Goal: Transaction & Acquisition: Register for event/course

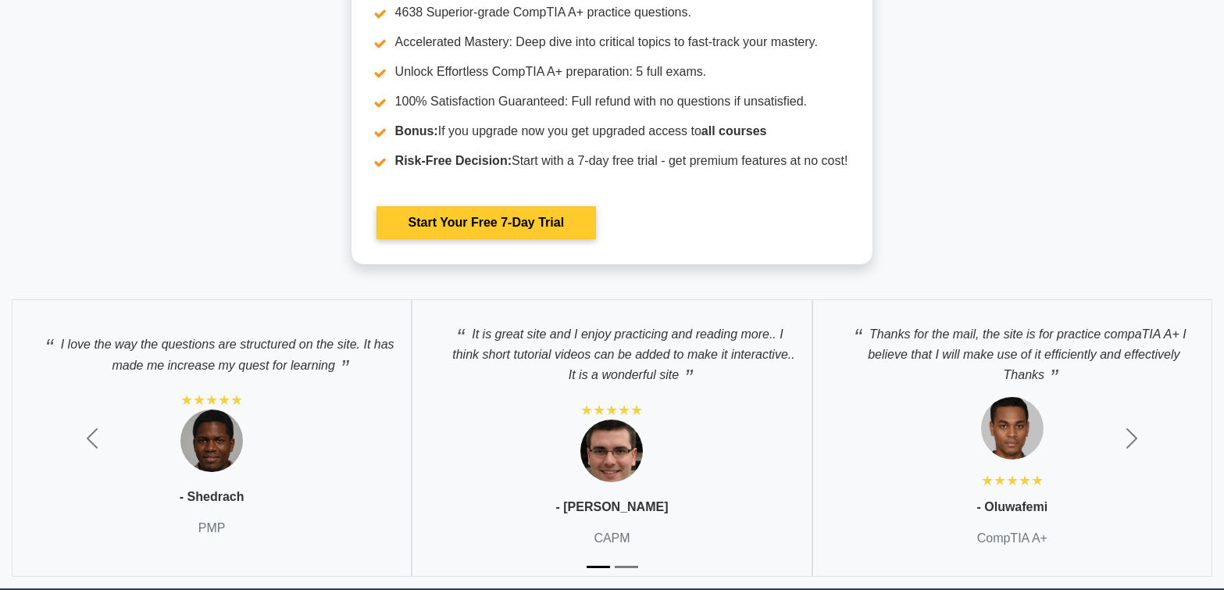
scroll to position [4451, 0]
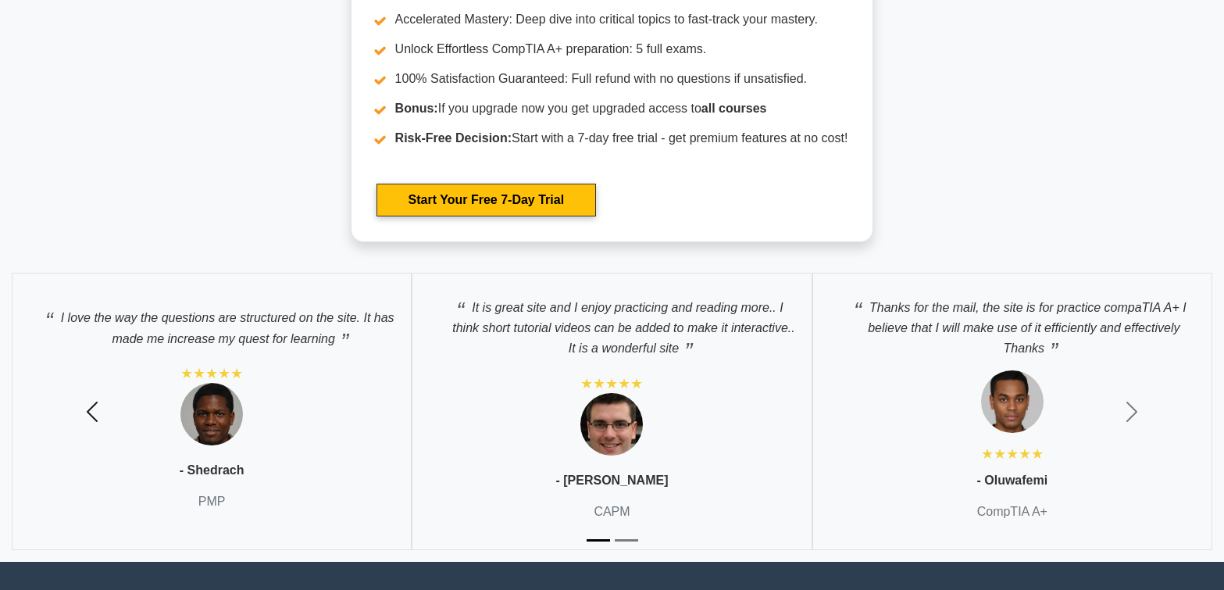
click at [85, 406] on span "button" at bounding box center [92, 411] width 25 height 25
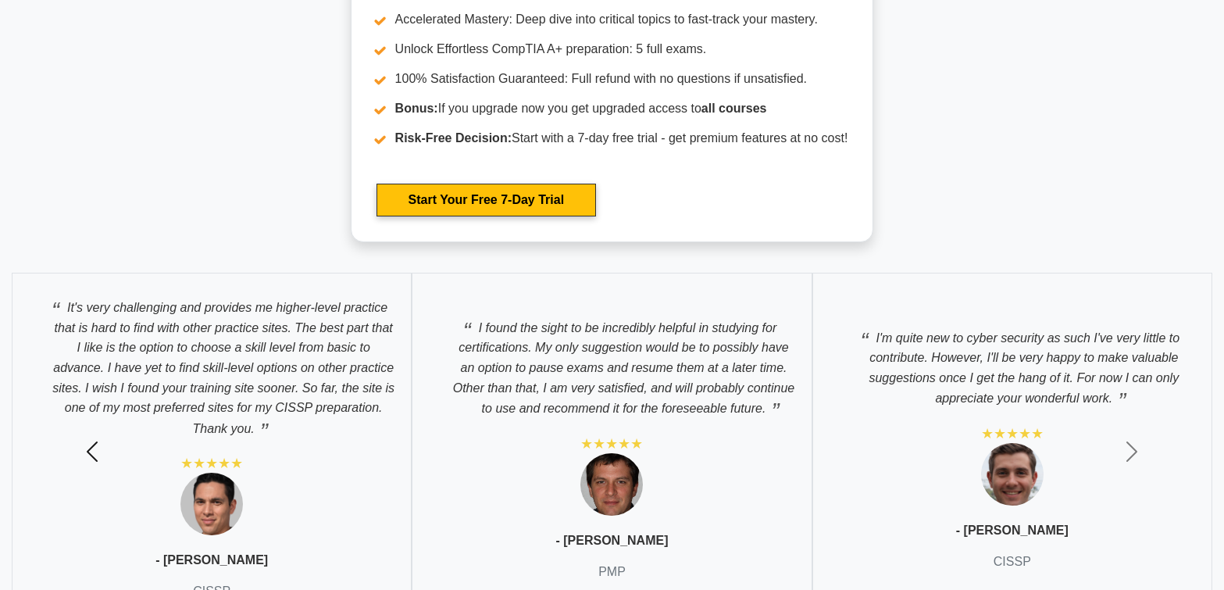
click at [84, 440] on span "button" at bounding box center [92, 451] width 25 height 25
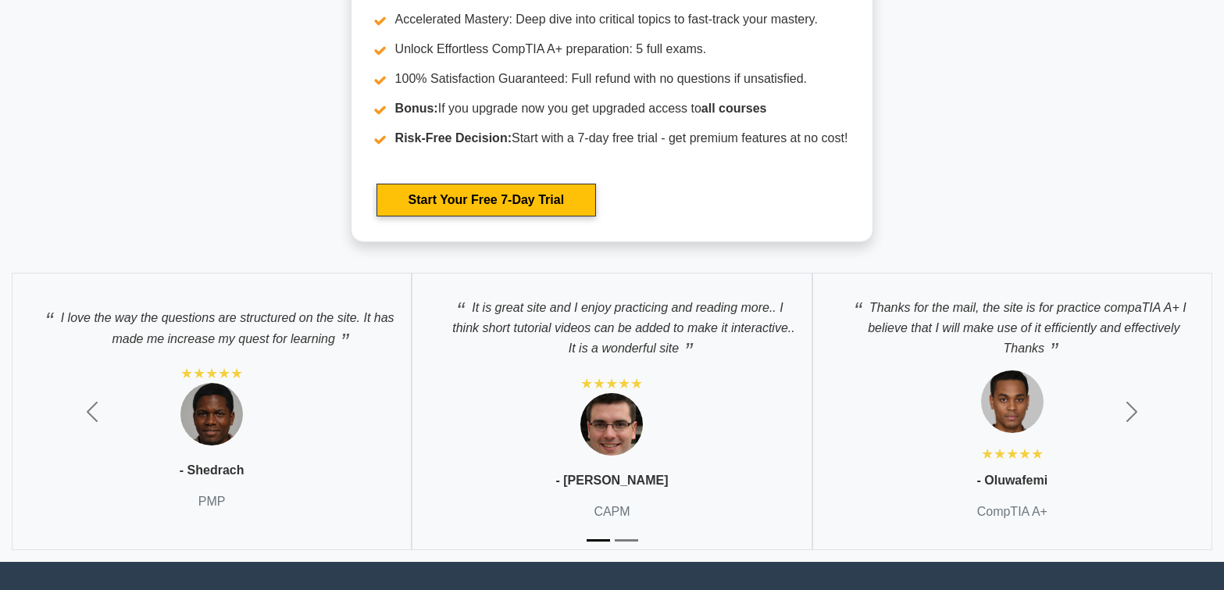
click at [210, 416] on img at bounding box center [211, 414] width 62 height 62
click at [222, 479] on div "I love the way the questions are structured on the site. It has made me increas…" at bounding box center [212, 411] width 400 height 277
drag, startPoint x: 223, startPoint y: 501, endPoint x: 244, endPoint y: 488, distance: 24.9
click at [221, 500] on p "PMP" at bounding box center [211, 501] width 27 height 19
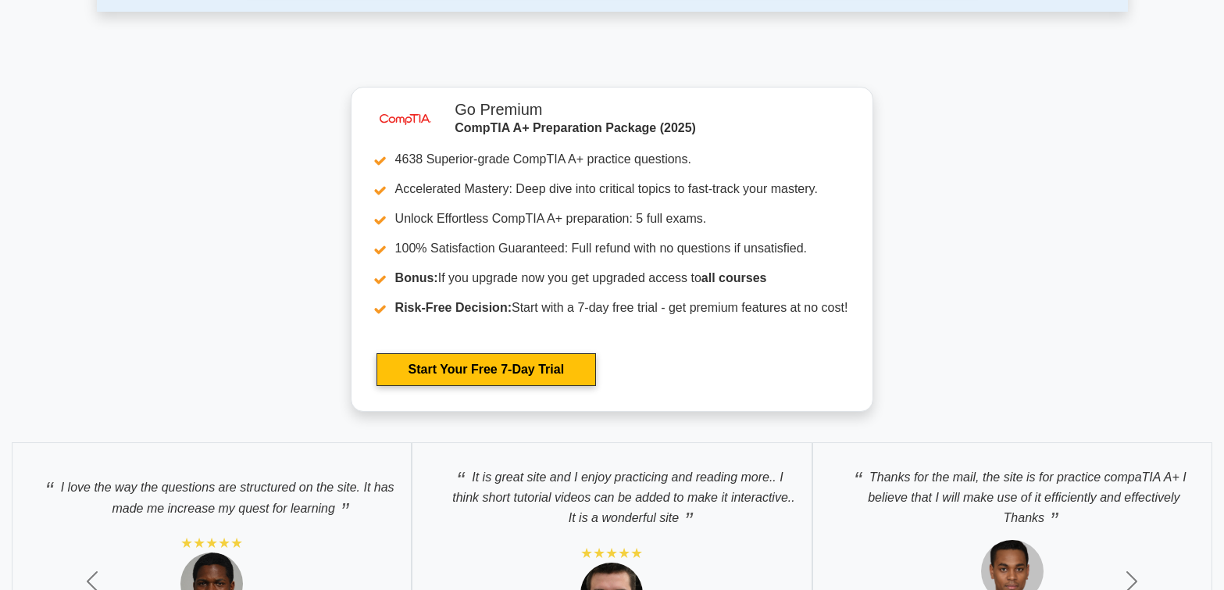
scroll to position [4204, 0]
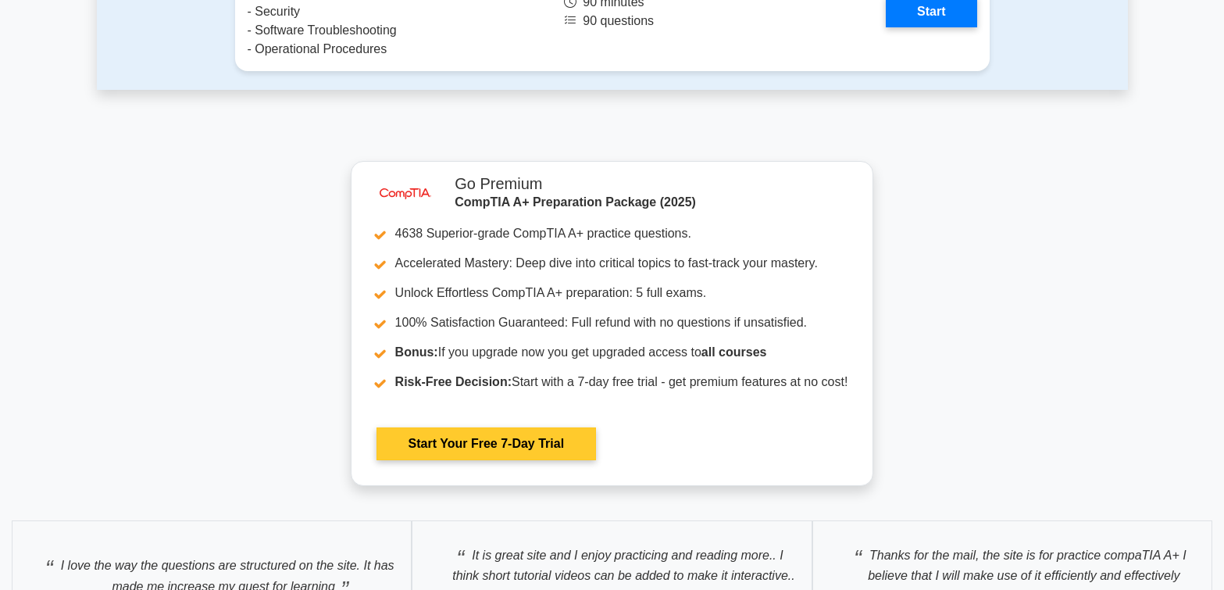
click at [432, 444] on link "Start Your Free 7-Day Trial" at bounding box center [485, 443] width 219 height 33
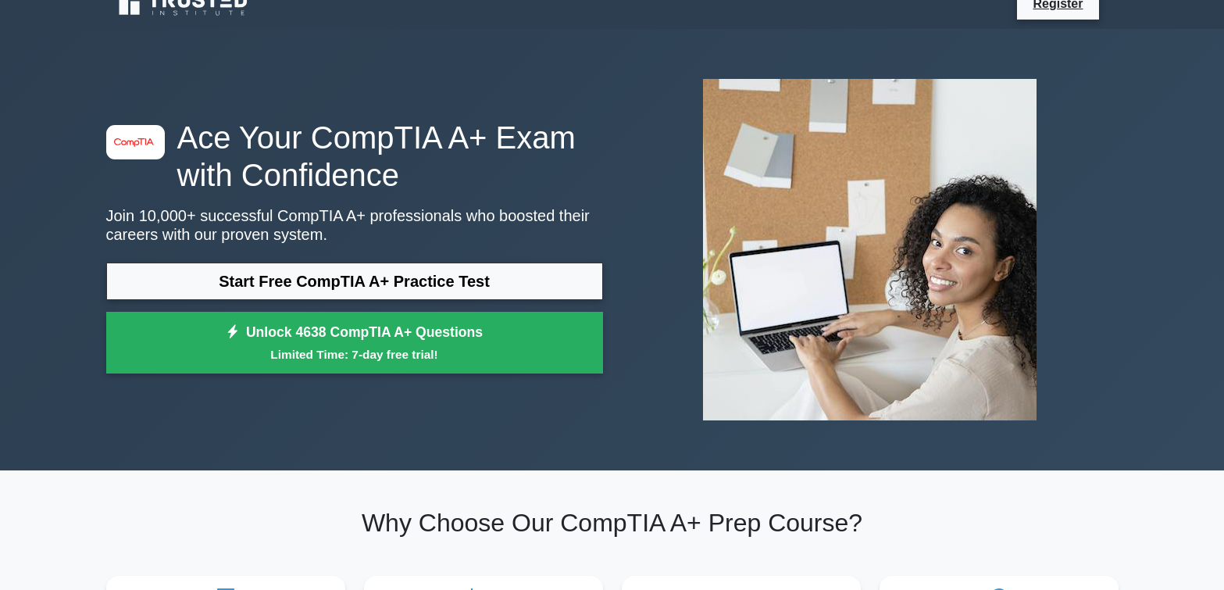
scroll to position [0, 0]
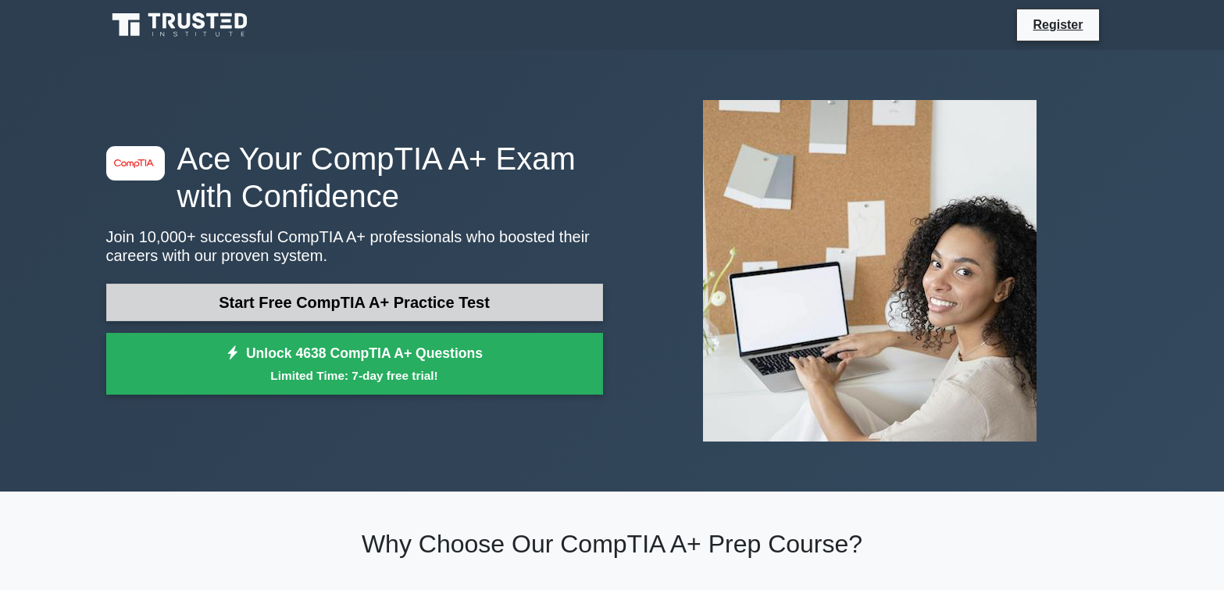
click at [389, 305] on link "Start Free CompTIA A+ Practice Test" at bounding box center [354, 301] width 497 height 37
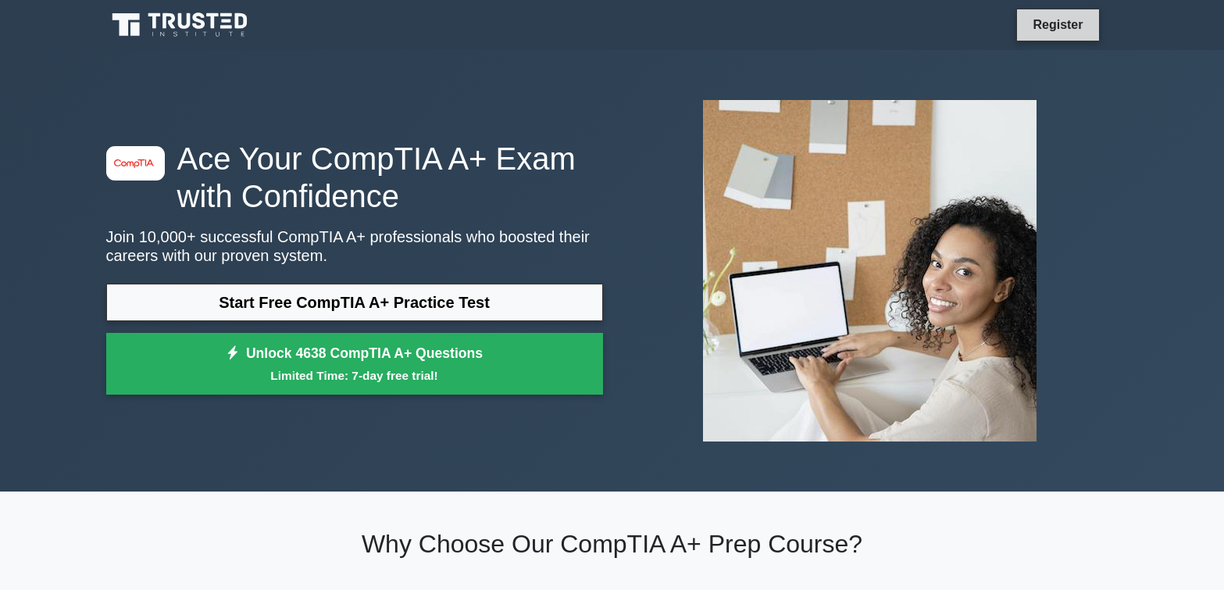
click at [1080, 17] on link "Register" at bounding box center [1057, 25] width 69 height 20
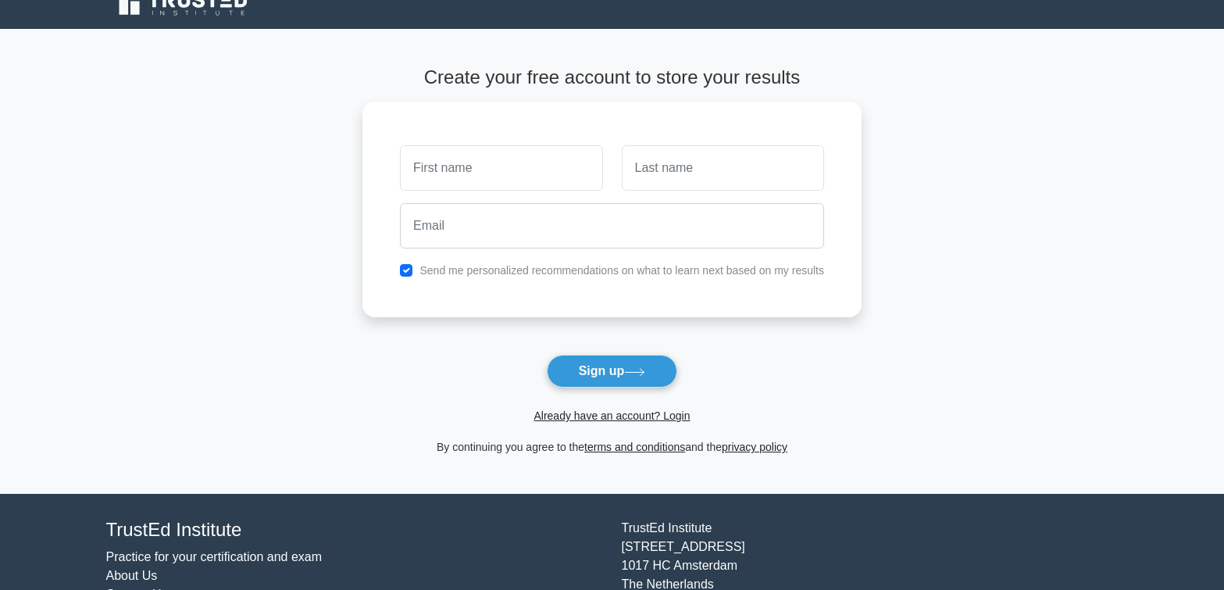
scroll to position [20, 0]
